Goal: Task Accomplishment & Management: Complete application form

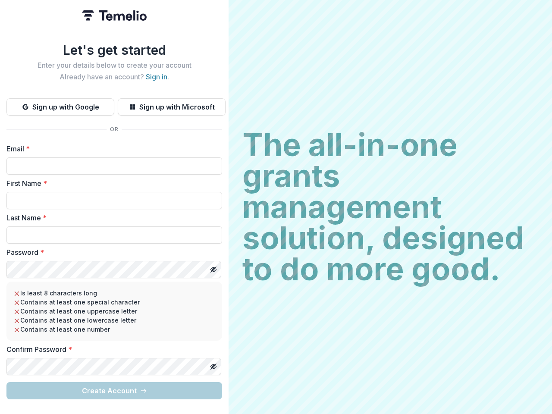
click at [276, 207] on h2 "The all-in-one grants management solution, designed to do more good." at bounding box center [390, 206] width 296 height 155
click at [60, 104] on button "Sign up with Google" at bounding box center [60, 106] width 108 height 17
click at [171, 104] on button "Sign up with Microsoft" at bounding box center [172, 106] width 108 height 17
click at [213, 267] on line "Toggle password visibility" at bounding box center [213, 269] width 5 height 5
click at [213, 364] on line "Toggle password visibility" at bounding box center [213, 366] width 5 height 5
